Goal: Navigation & Orientation: Find specific page/section

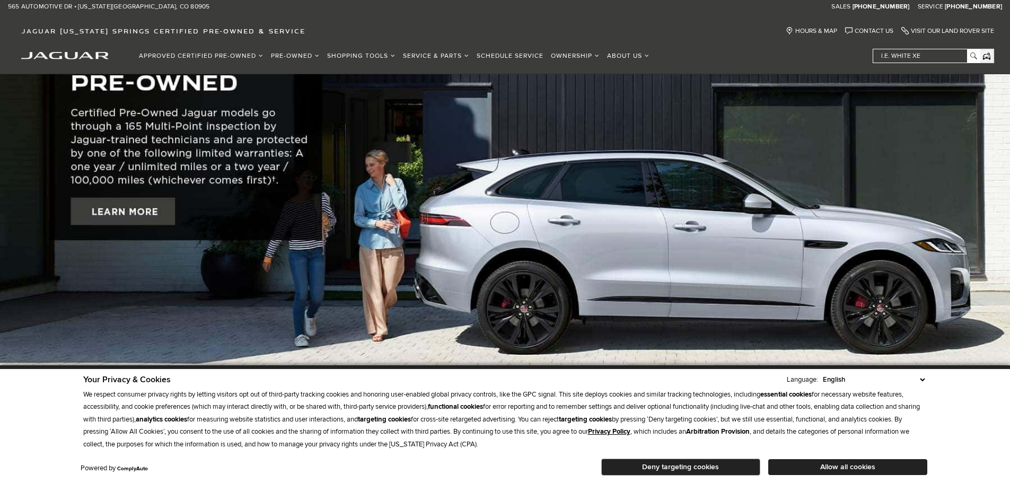
scroll to position [53, 0]
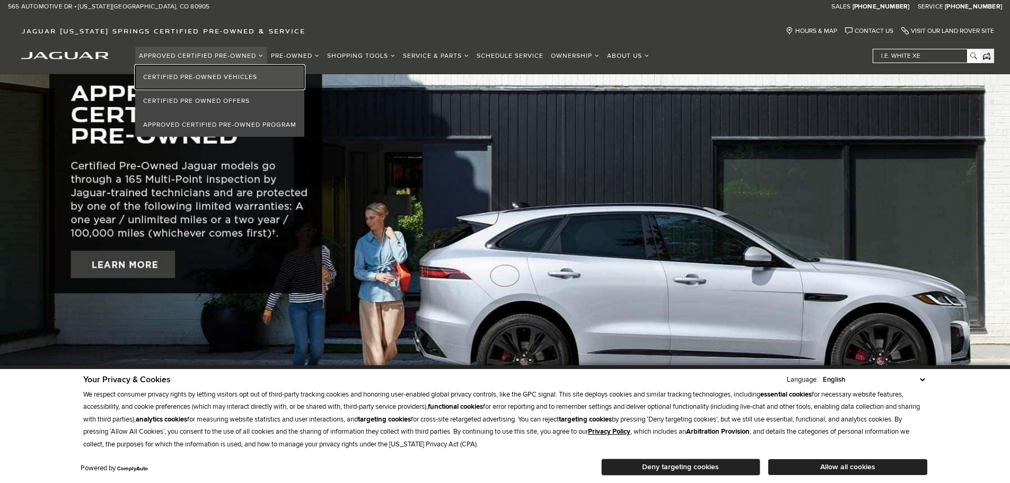
click at [189, 75] on link "Certified Pre-Owned Vehicles" at bounding box center [219, 77] width 169 height 24
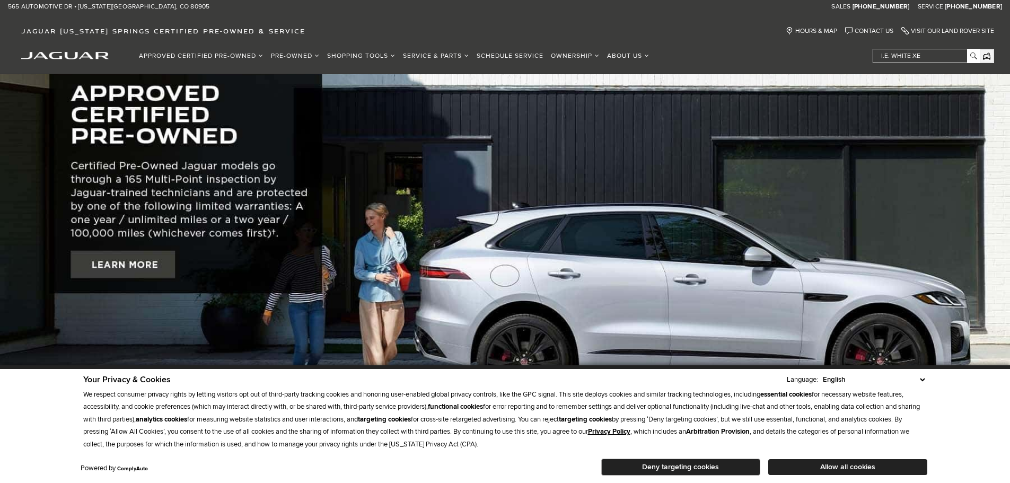
scroll to position [53, 0]
click at [40, 55] on img "jaguar" at bounding box center [64, 55] width 87 height 7
